Goal: Information Seeking & Learning: Learn about a topic

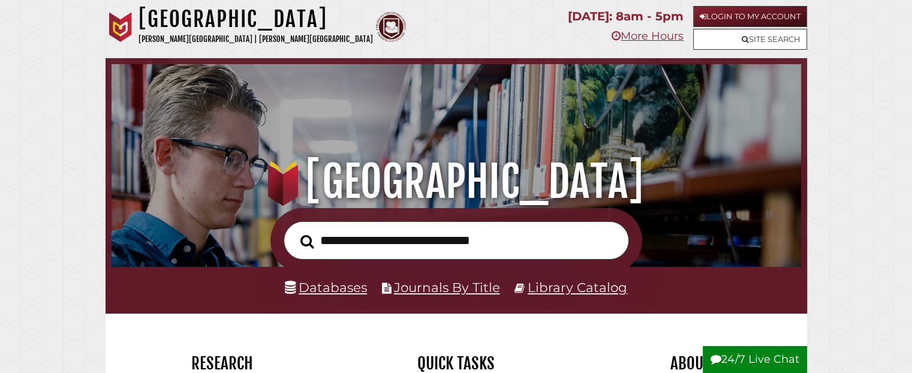
drag, startPoint x: 734, startPoint y: 156, endPoint x: 312, endPoint y: 368, distance: 472.6
click at [312, 368] on h2 "Research" at bounding box center [223, 363] width 216 height 20
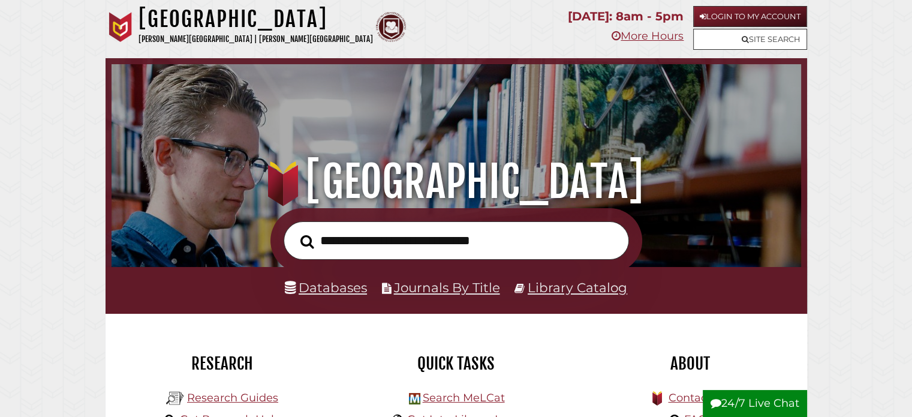
drag, startPoint x: 732, startPoint y: 201, endPoint x: 593, endPoint y: 411, distance: 251.8
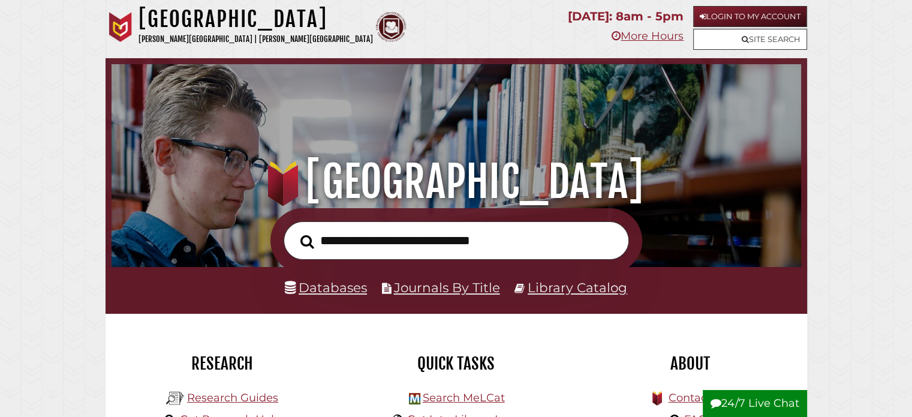
click at [593, 411] on div ".heklogo-cls-1 { fill: url(#linear-gradient); } .heklogo-cls-1, .heklogo-cls-2,…" at bounding box center [690, 422] width 216 height 72
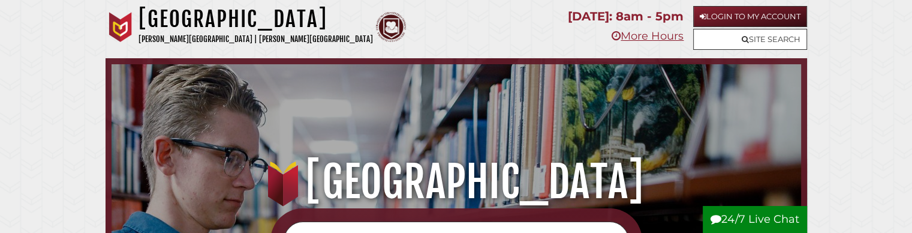
scroll to position [60, 0]
